Goal: Task Accomplishment & Management: Manage account settings

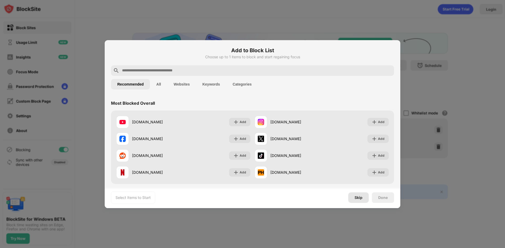
click at [361, 198] on div "Skip" at bounding box center [358, 198] width 8 height 4
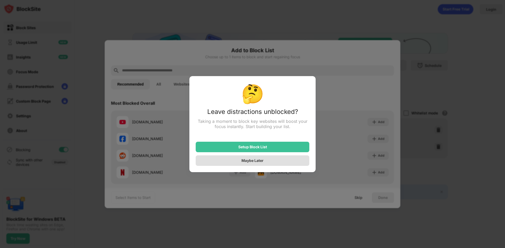
click at [254, 162] on div "Maybe Later" at bounding box center [252, 161] width 22 height 4
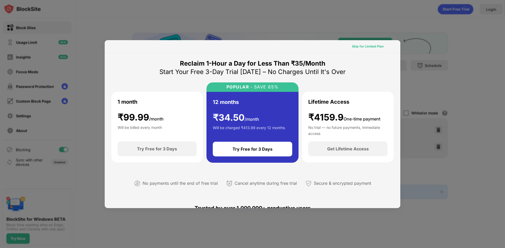
click at [370, 49] on div "Skip for Limited Plan" at bounding box center [368, 46] width 32 height 5
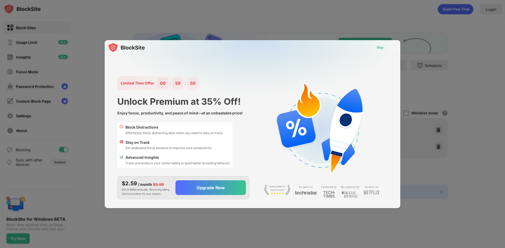
click at [375, 47] on div "Skip" at bounding box center [379, 47] width 15 height 8
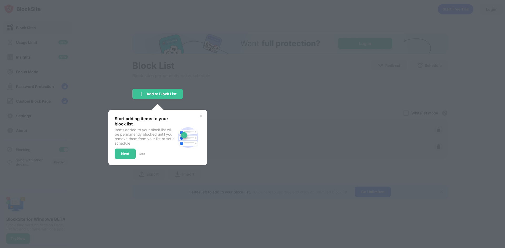
click at [202, 116] on img at bounding box center [200, 116] width 4 height 4
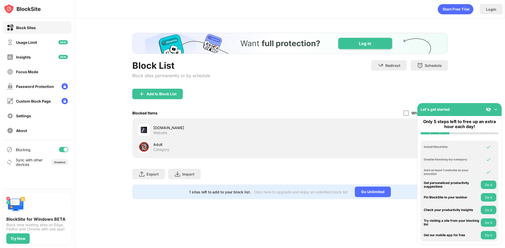
click at [495, 110] on img at bounding box center [495, 109] width 5 height 5
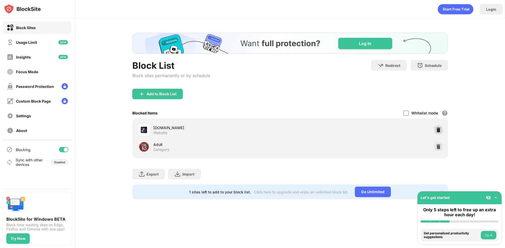
click at [440, 128] on img at bounding box center [438, 129] width 5 height 5
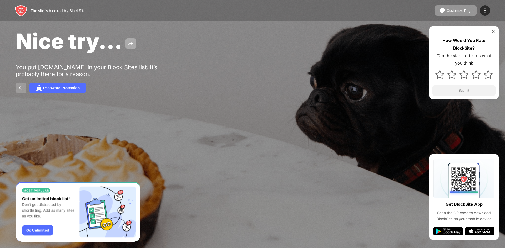
click at [21, 90] on img at bounding box center [21, 88] width 6 height 6
